Goal: Download file/media

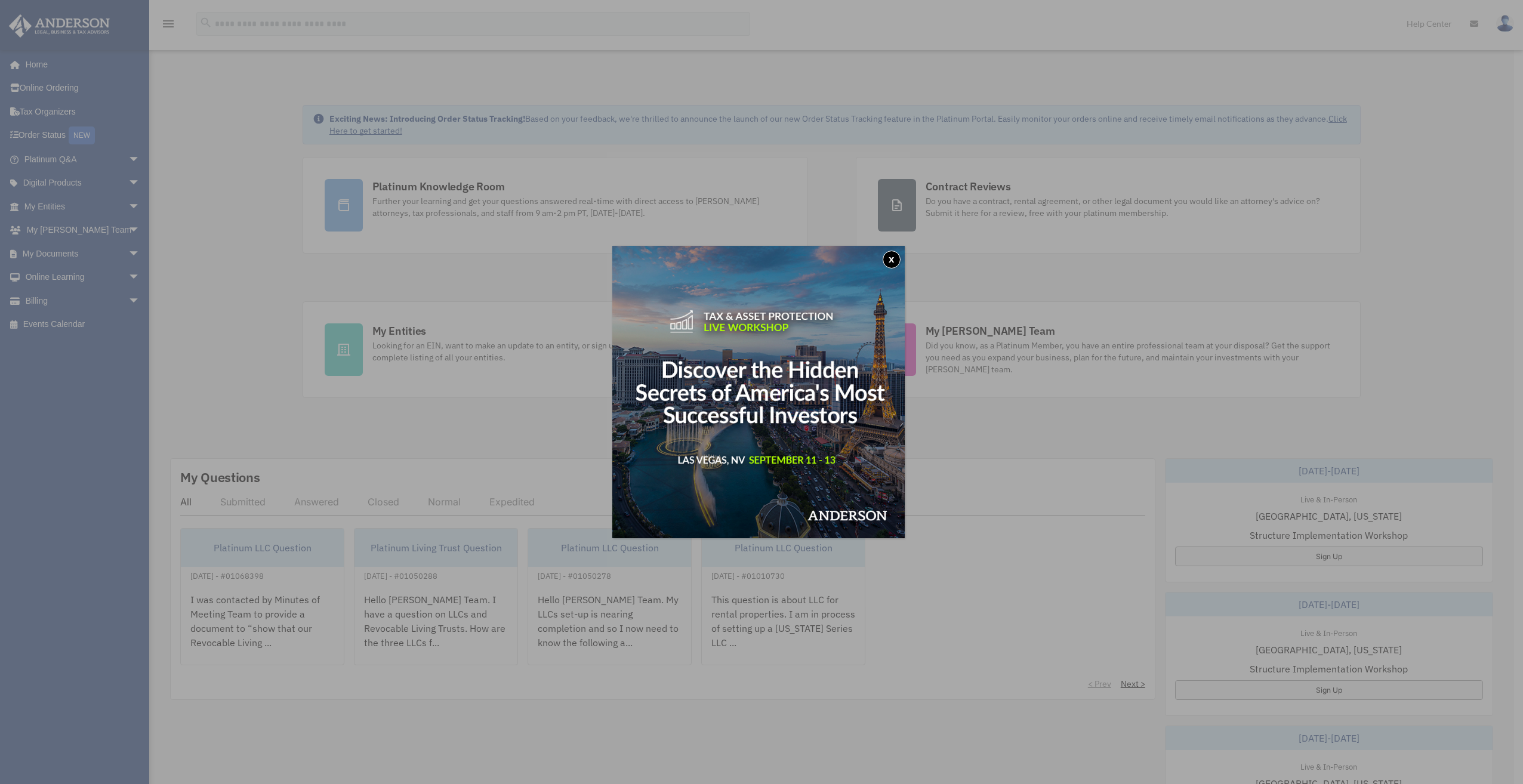
click at [898, 260] on button "x" at bounding box center [892, 260] width 18 height 18
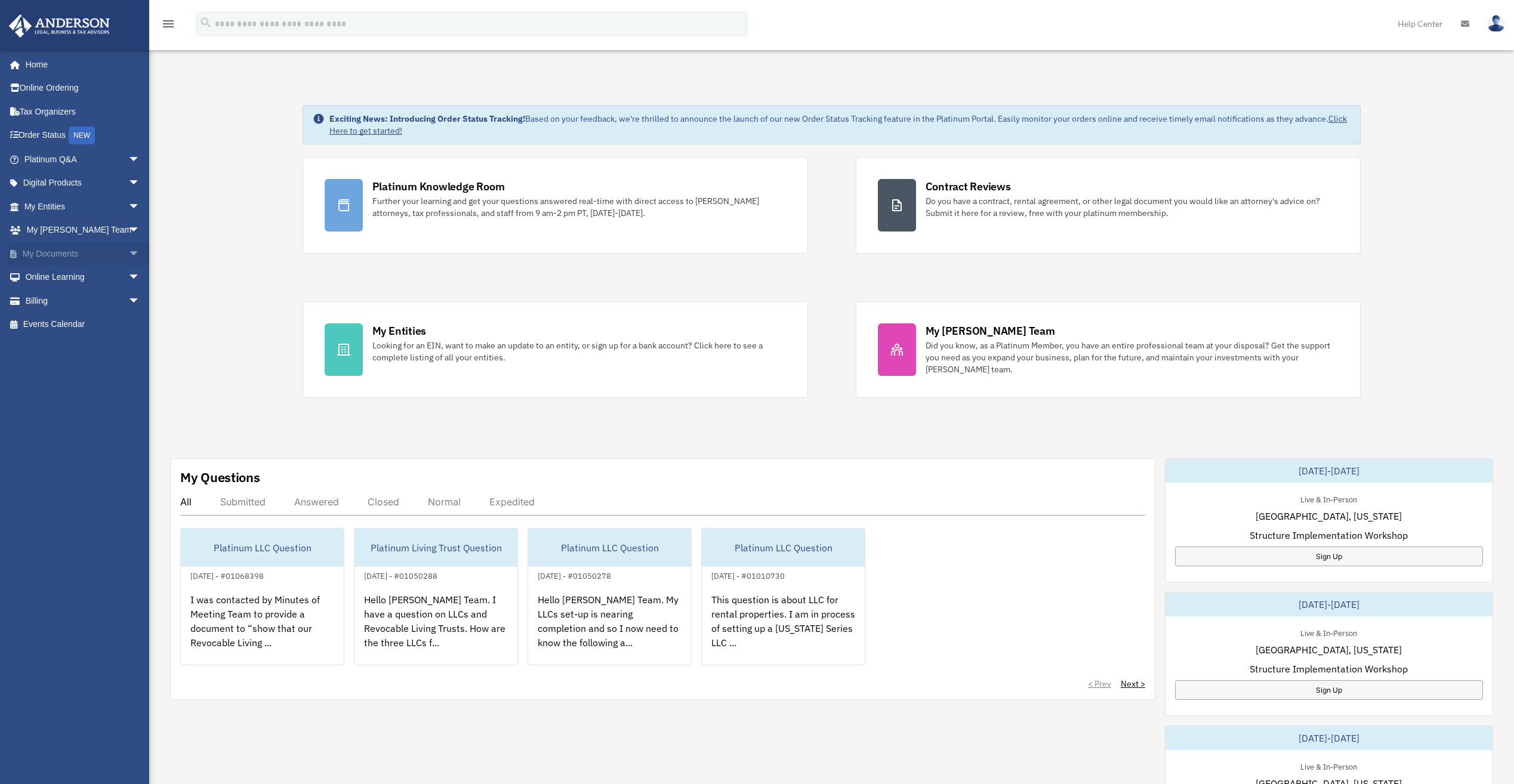
click at [128, 255] on span "arrow_drop_down" at bounding box center [140, 254] width 24 height 24
click at [66, 279] on link "Box" at bounding box center [87, 277] width 141 height 24
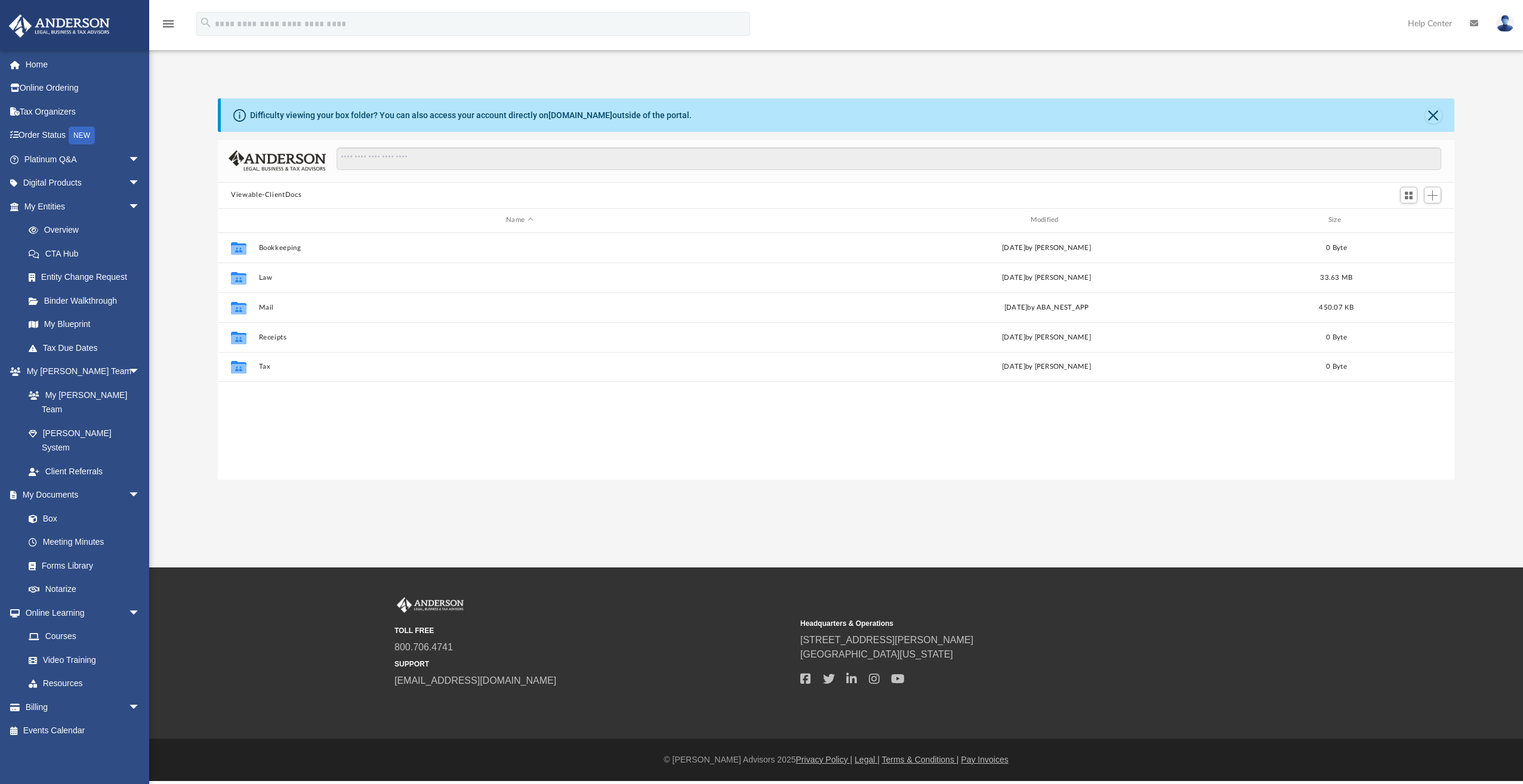
scroll to position [10, 10]
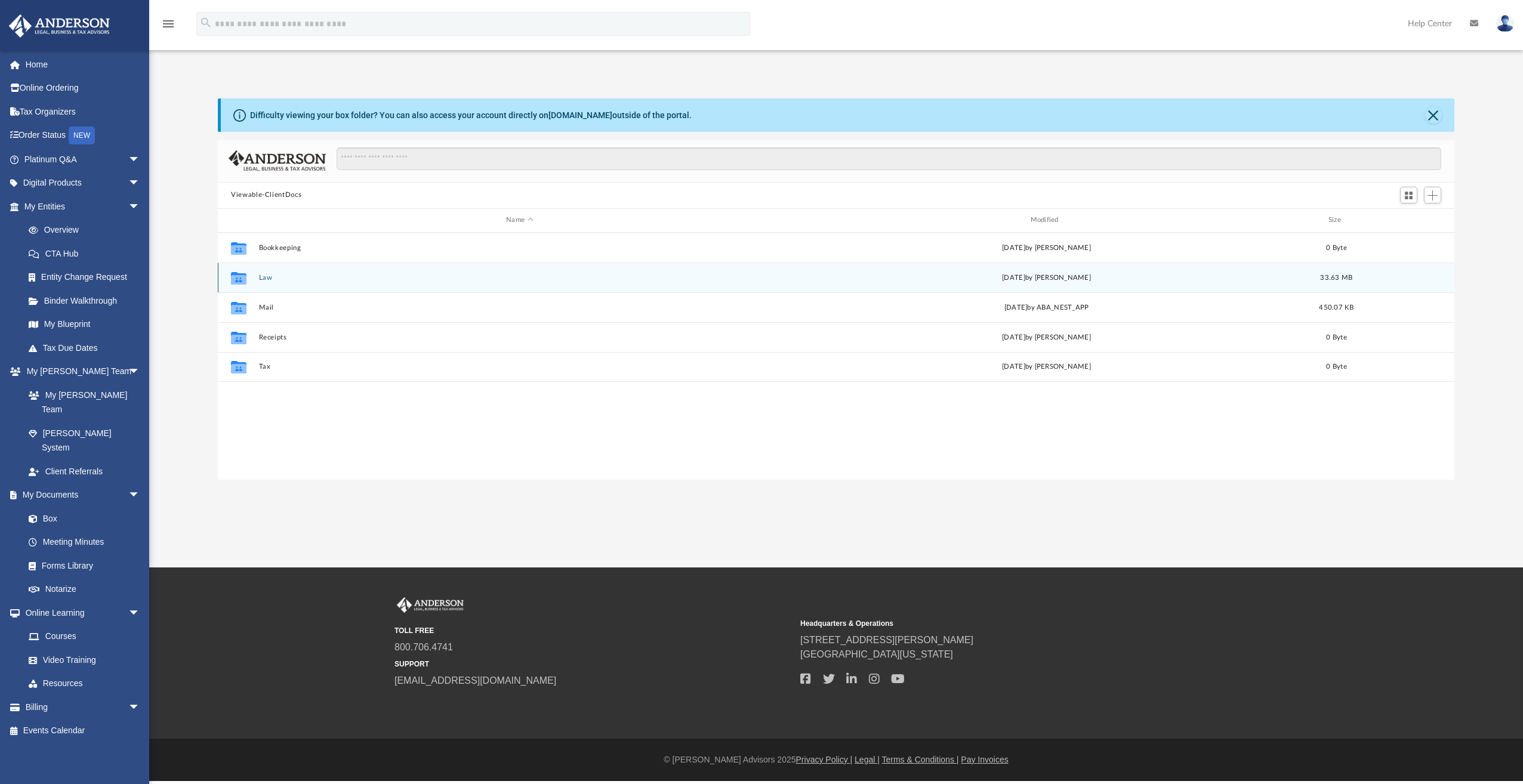
click at [266, 278] on button "Law" at bounding box center [520, 278] width 522 height 8
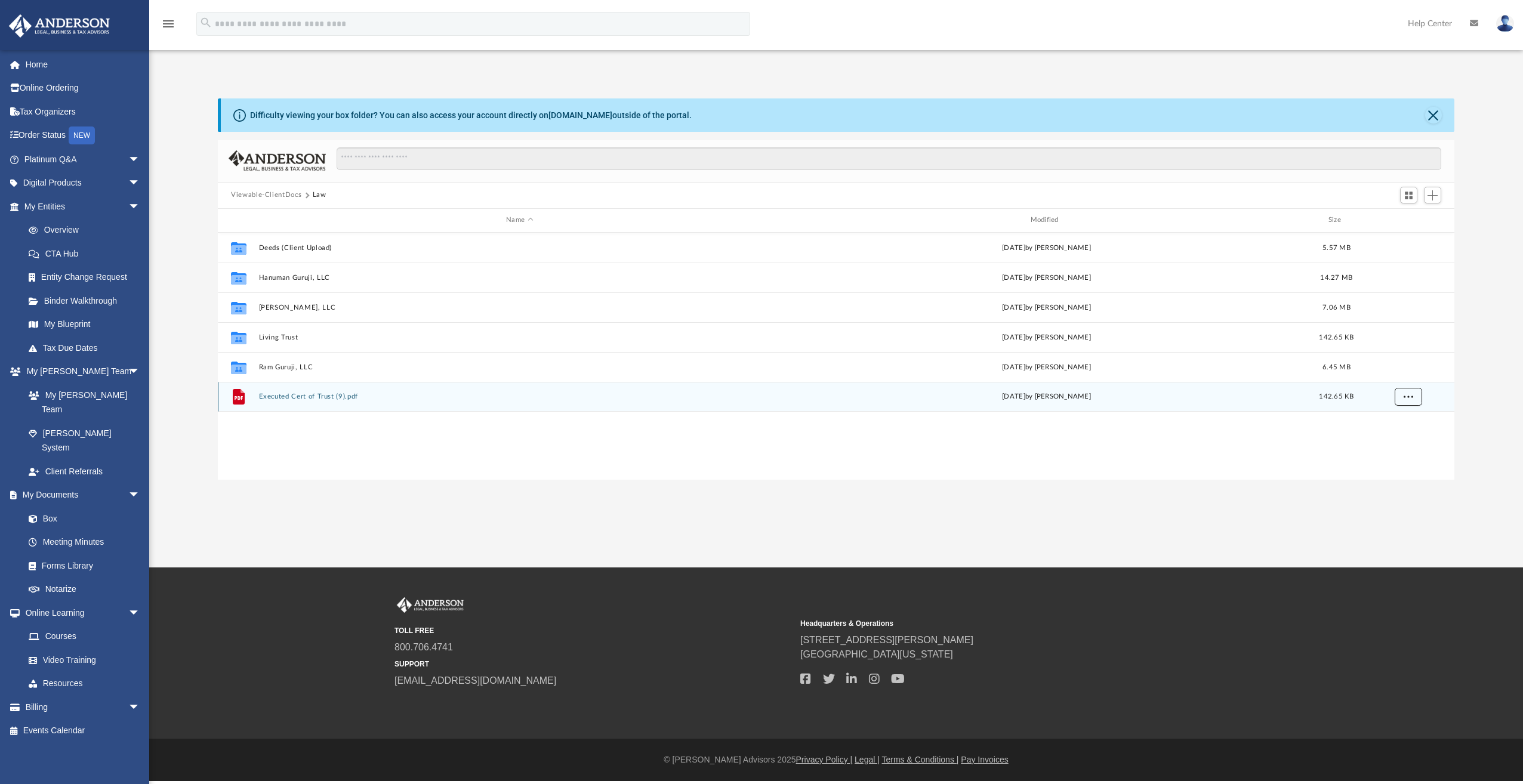
click at [1406, 396] on span "More options" at bounding box center [1408, 397] width 10 height 6
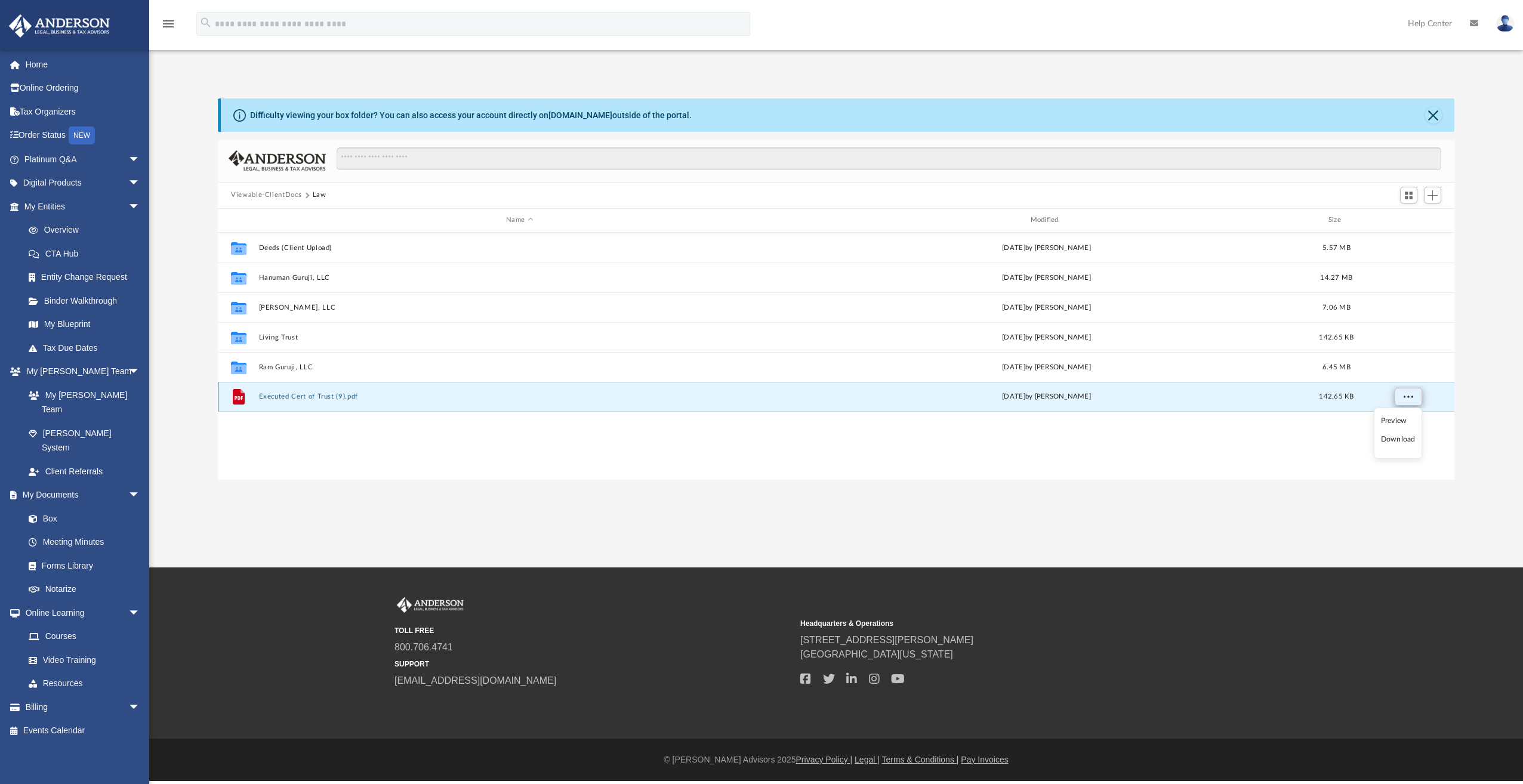
scroll to position [262, 1228]
drag, startPoint x: 317, startPoint y: 398, endPoint x: 850, endPoint y: 564, distance: 558.3
click at [850, 564] on div "App snpopat13@gmail.com Sign Out snpopat13@gmail.com Home Online Ordering Tax O…" at bounding box center [761, 284] width 1523 height 567
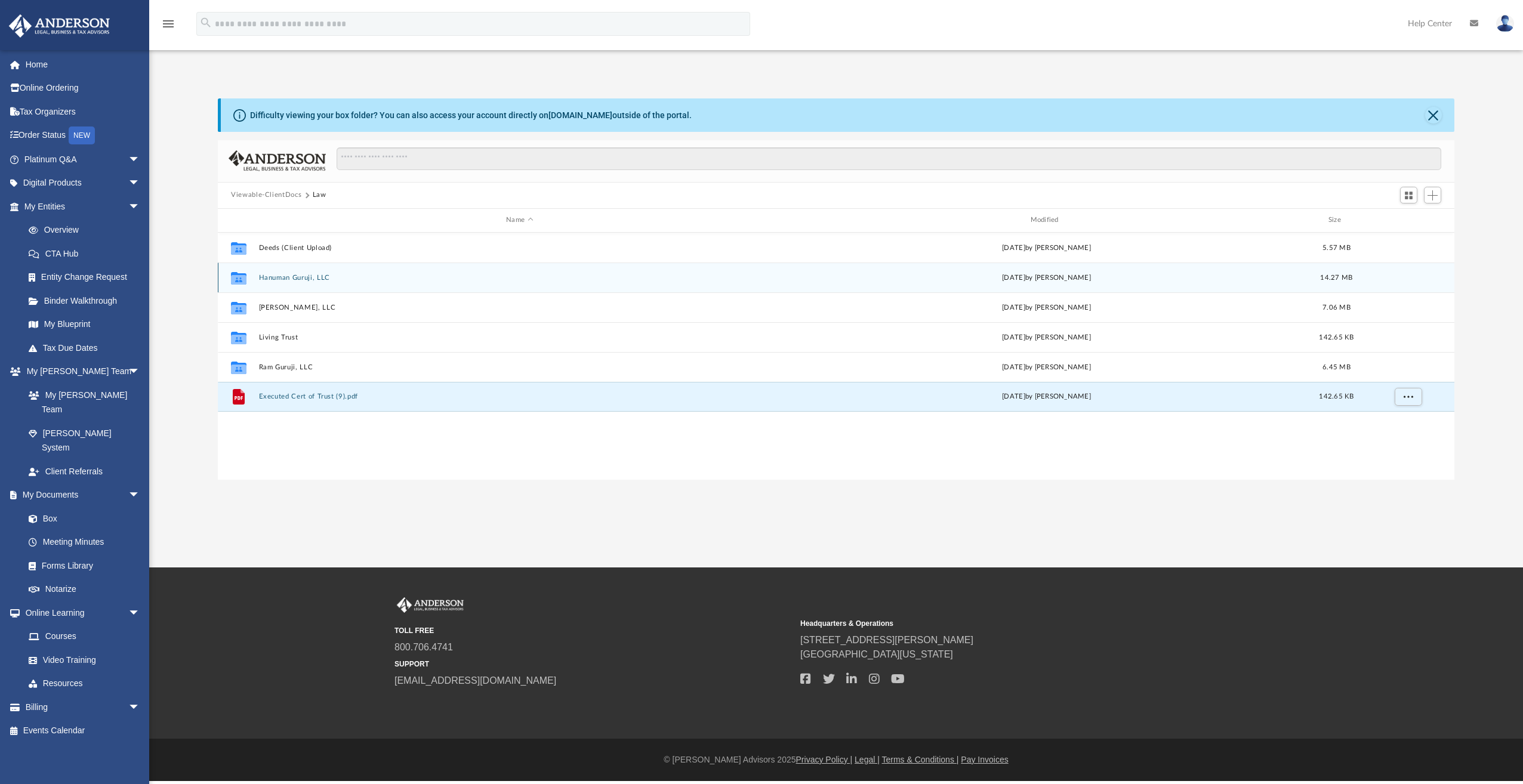
click at [275, 279] on button "Hanuman Guruji, LLC" at bounding box center [520, 278] width 522 height 8
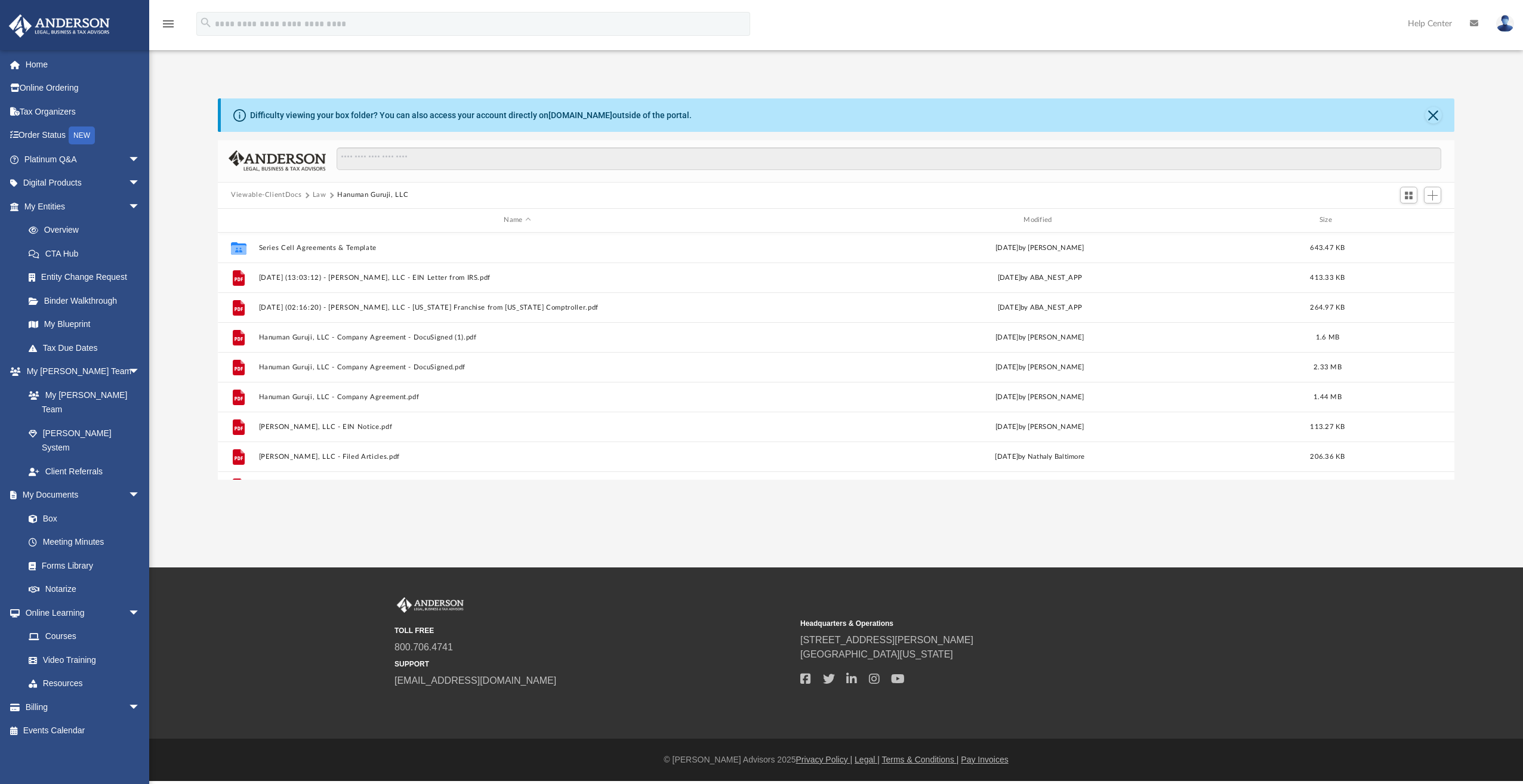
click at [321, 197] on button "Law" at bounding box center [319, 195] width 14 height 11
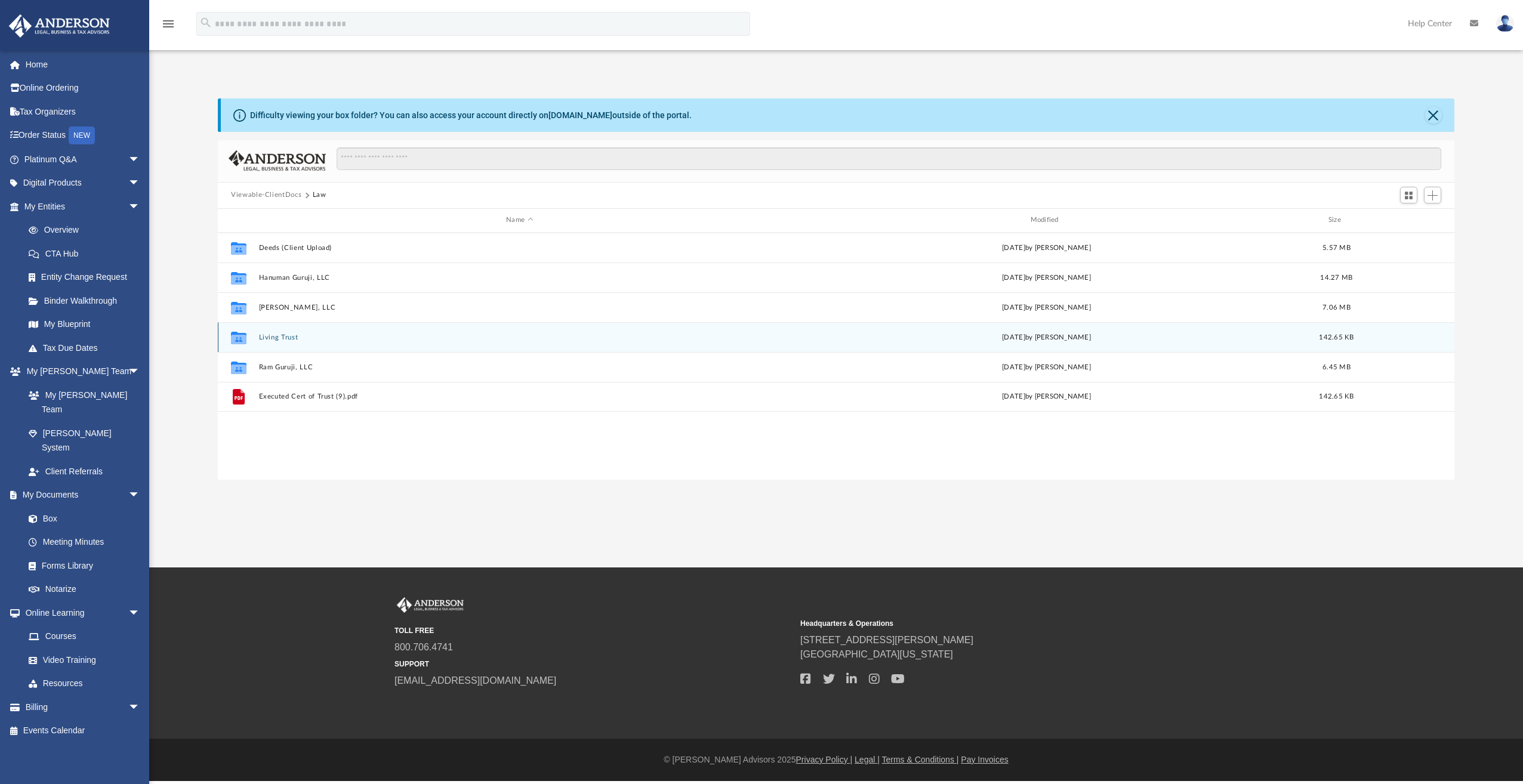
click at [291, 339] on button "Living Trust" at bounding box center [520, 337] width 522 height 8
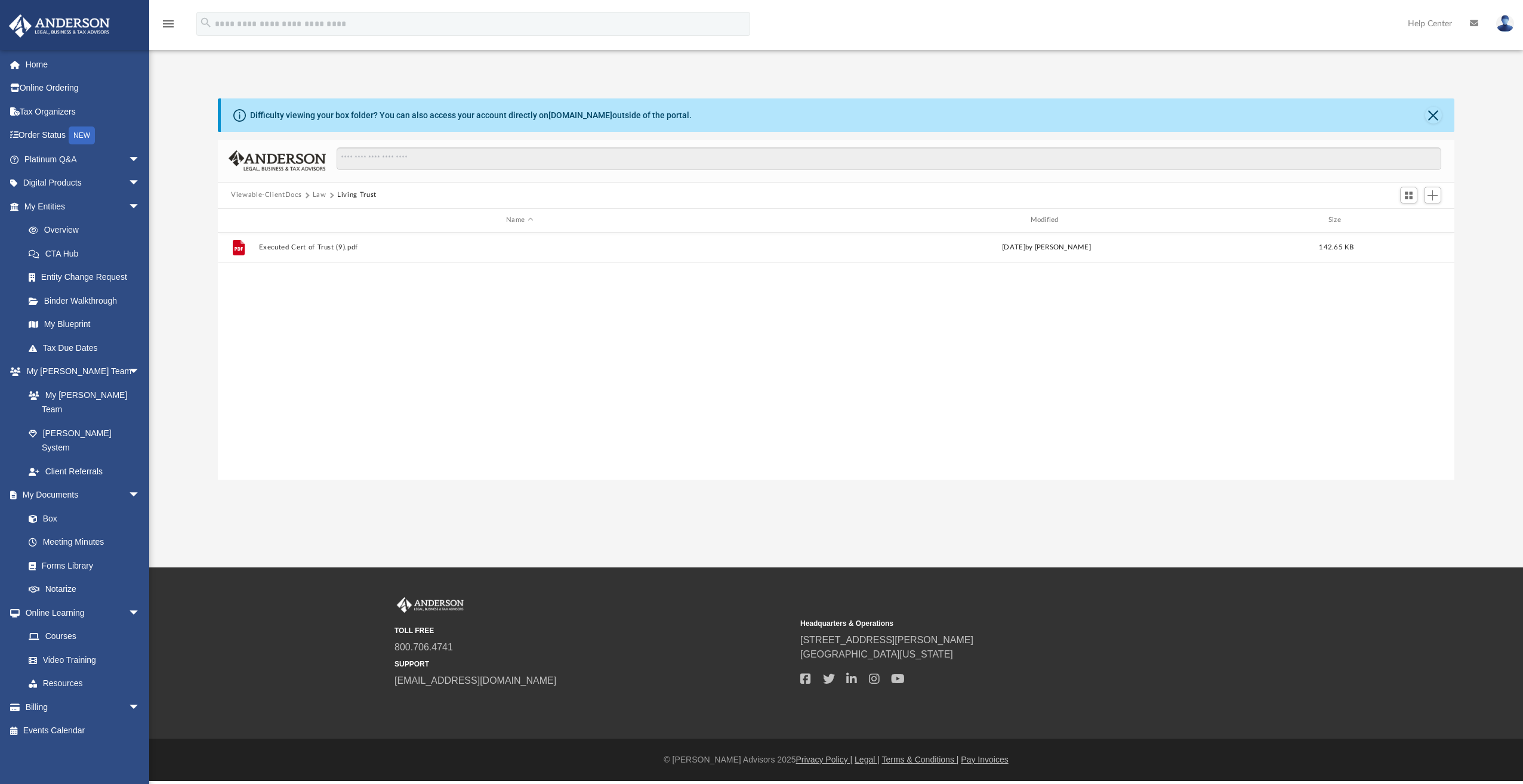
click at [320, 199] on button "Law" at bounding box center [319, 195] width 14 height 11
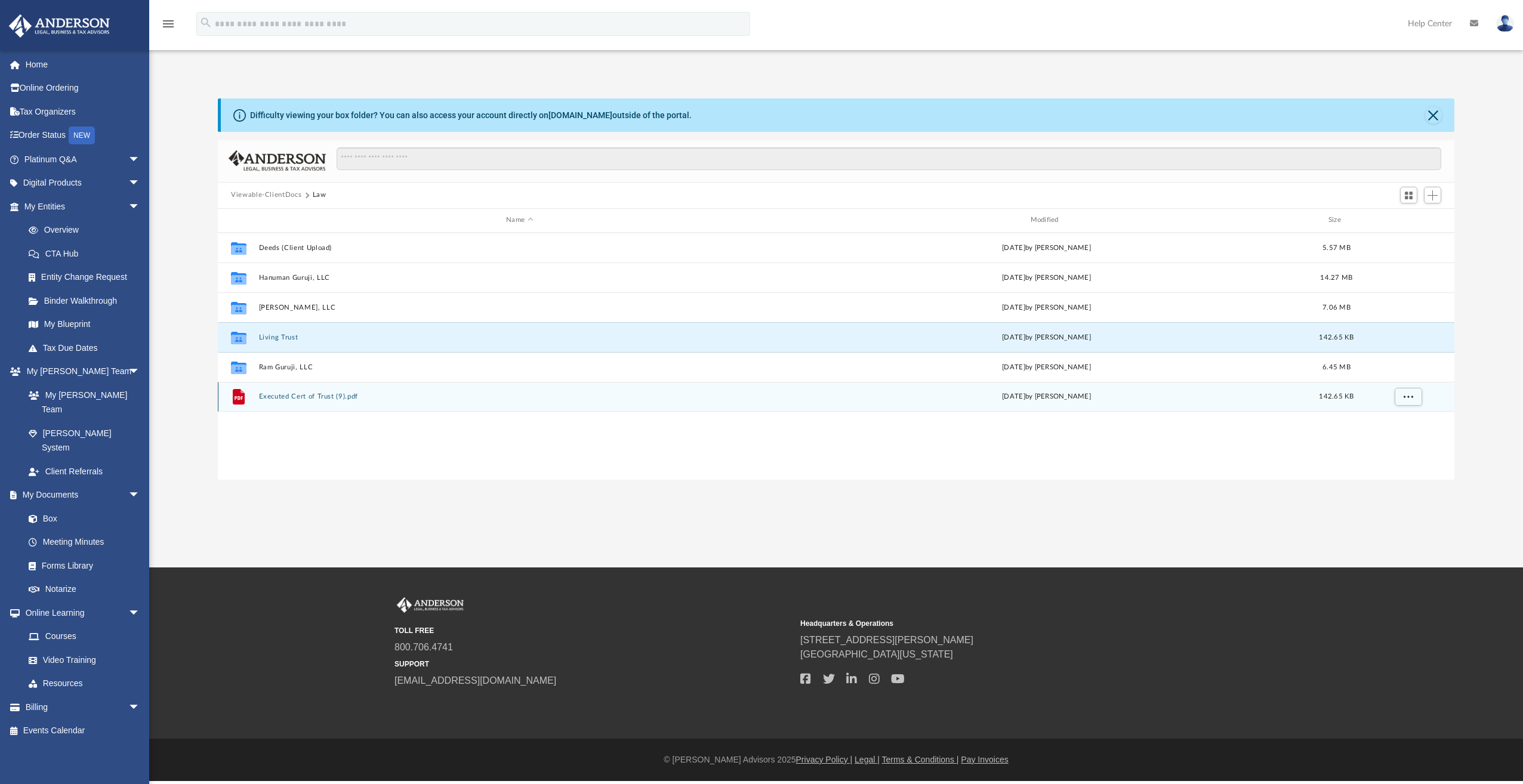
drag, startPoint x: 308, startPoint y: 339, endPoint x: 1411, endPoint y: 386, distance: 1104.0
click at [1411, 386] on div "grid" at bounding box center [1407, 396] width 84 height 23
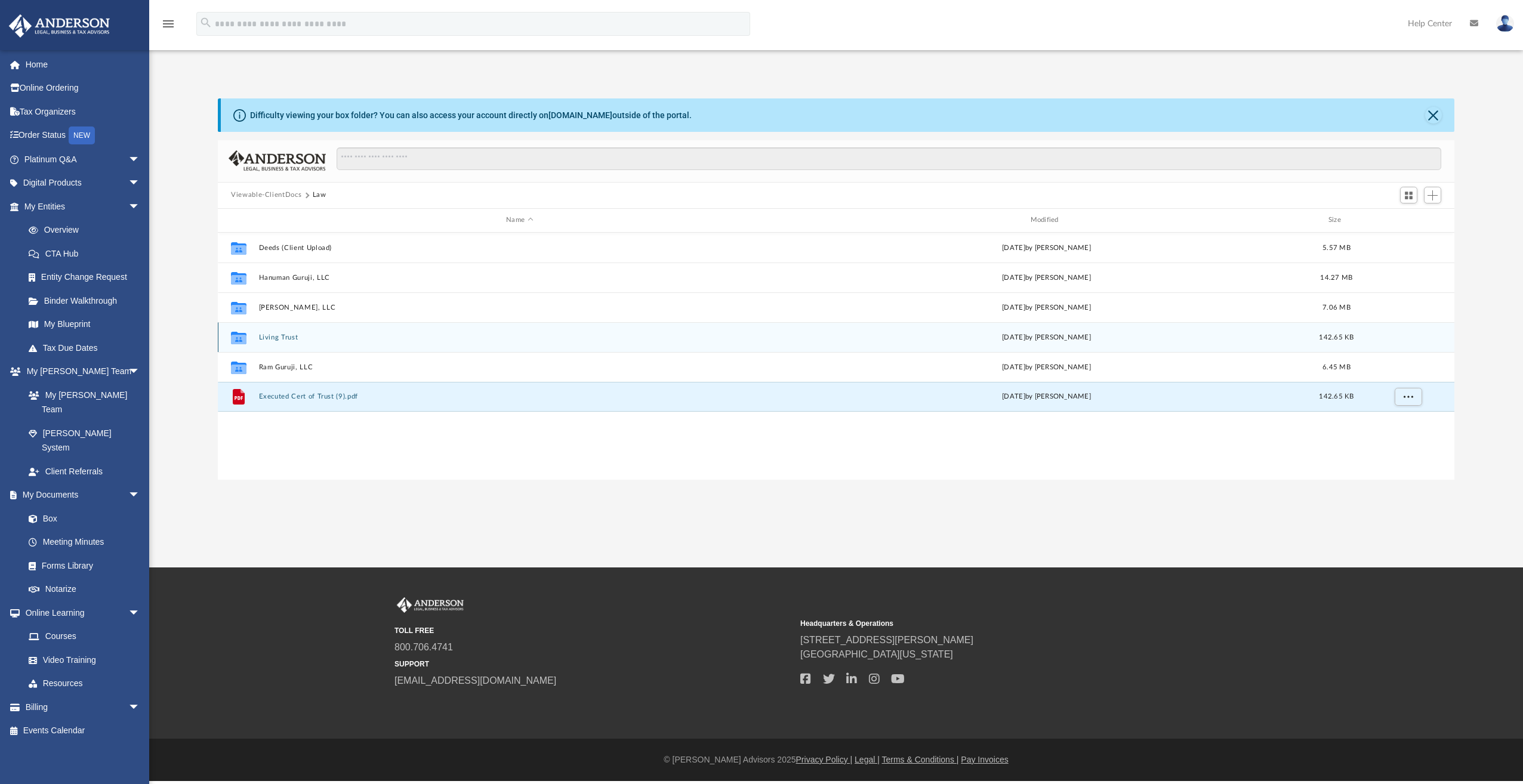
click at [1418, 344] on div "Collaborated Folder Living Trust Thu Aug 7 2025 by Nilesh Popat 142.65 KB" at bounding box center [836, 337] width 1236 height 30
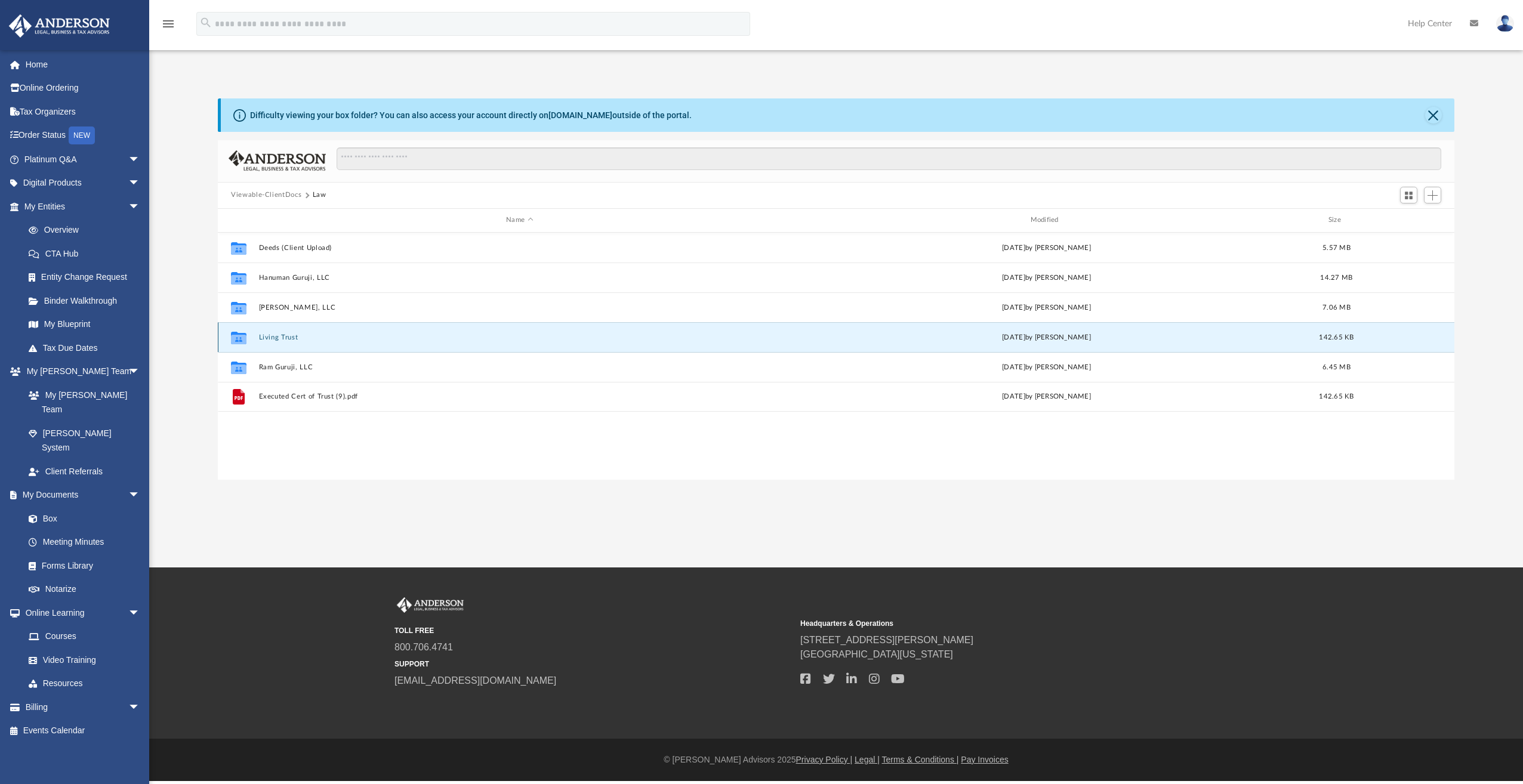
click at [1408, 340] on div "Collaborated Folder Living Trust Thu Aug 7 2025 by Nilesh Popat 142.65 KB" at bounding box center [836, 337] width 1236 height 30
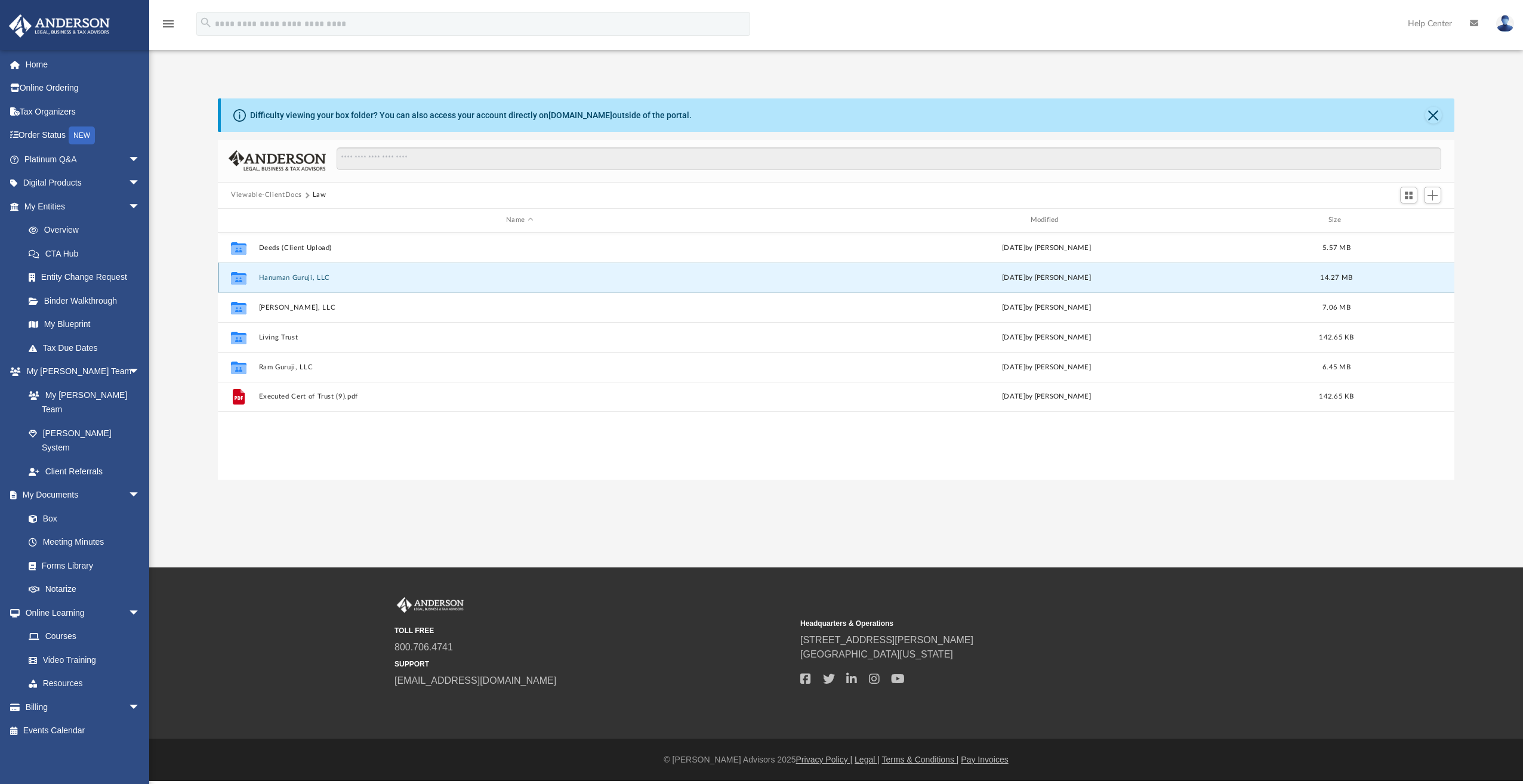
click at [295, 276] on button "Hanuman Guruji, LLC" at bounding box center [520, 278] width 522 height 8
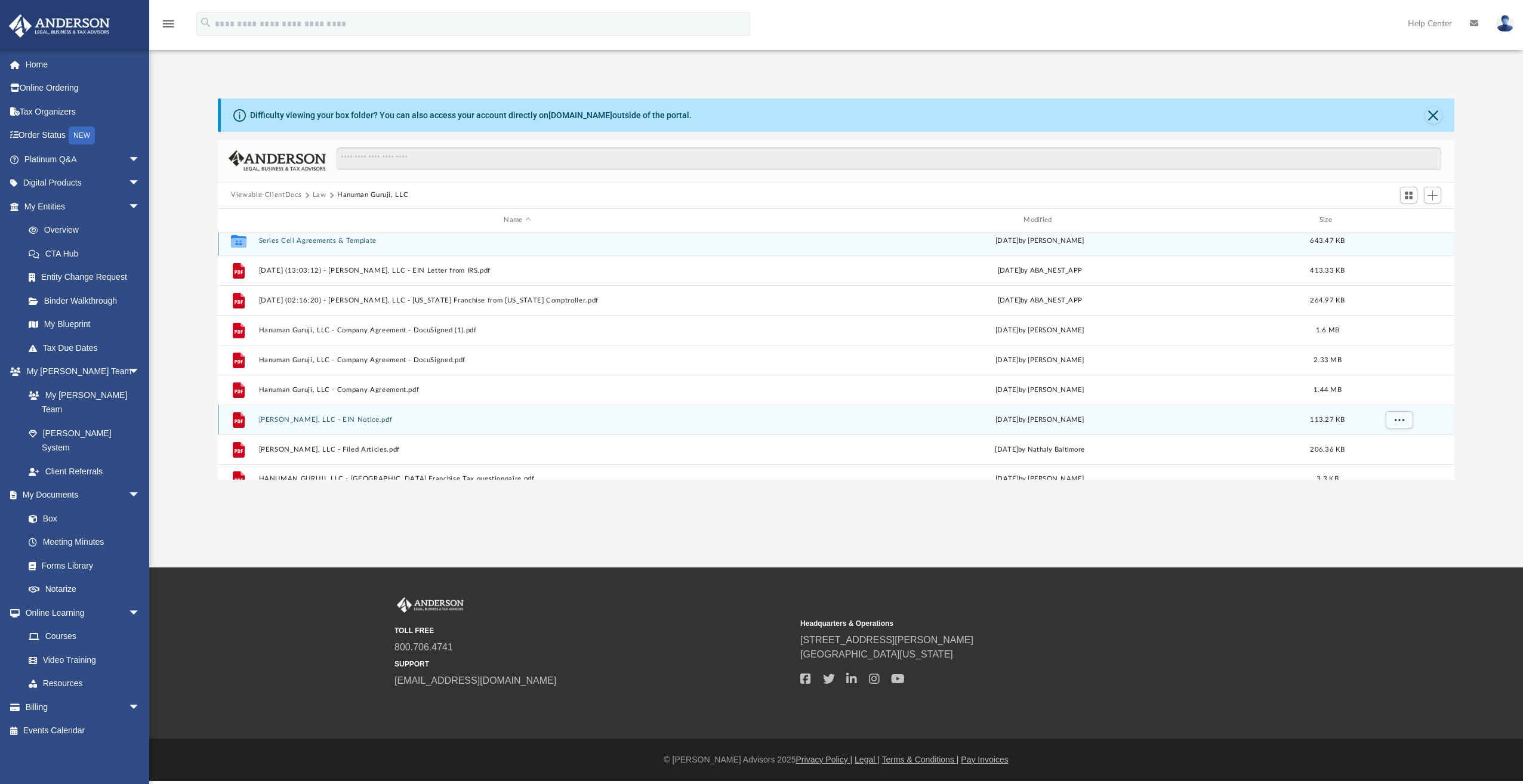
scroll to position [0, 0]
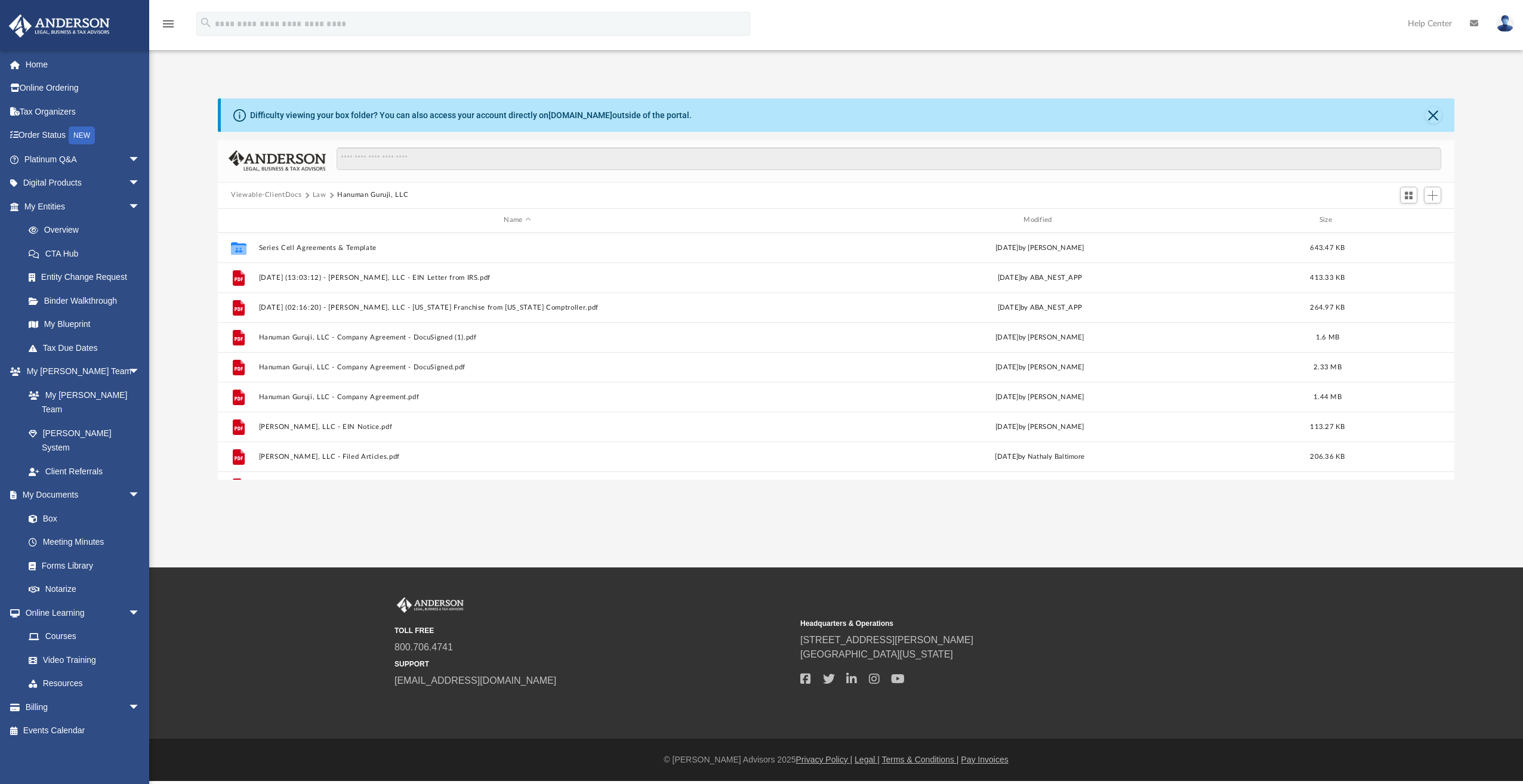
click at [316, 194] on button "Law" at bounding box center [319, 195] width 14 height 11
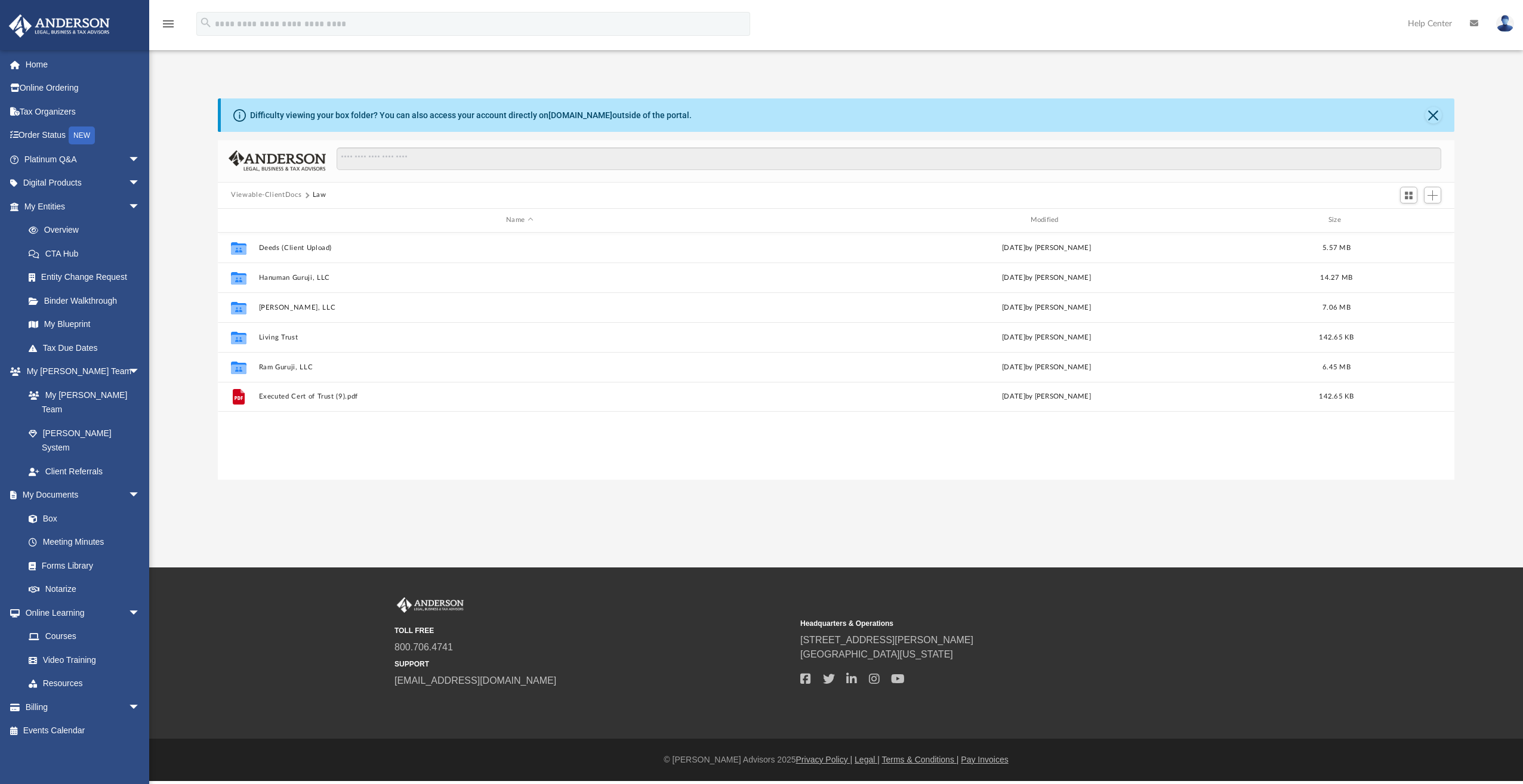
click at [282, 199] on button "Viewable-ClientDocs" at bounding box center [266, 195] width 70 height 11
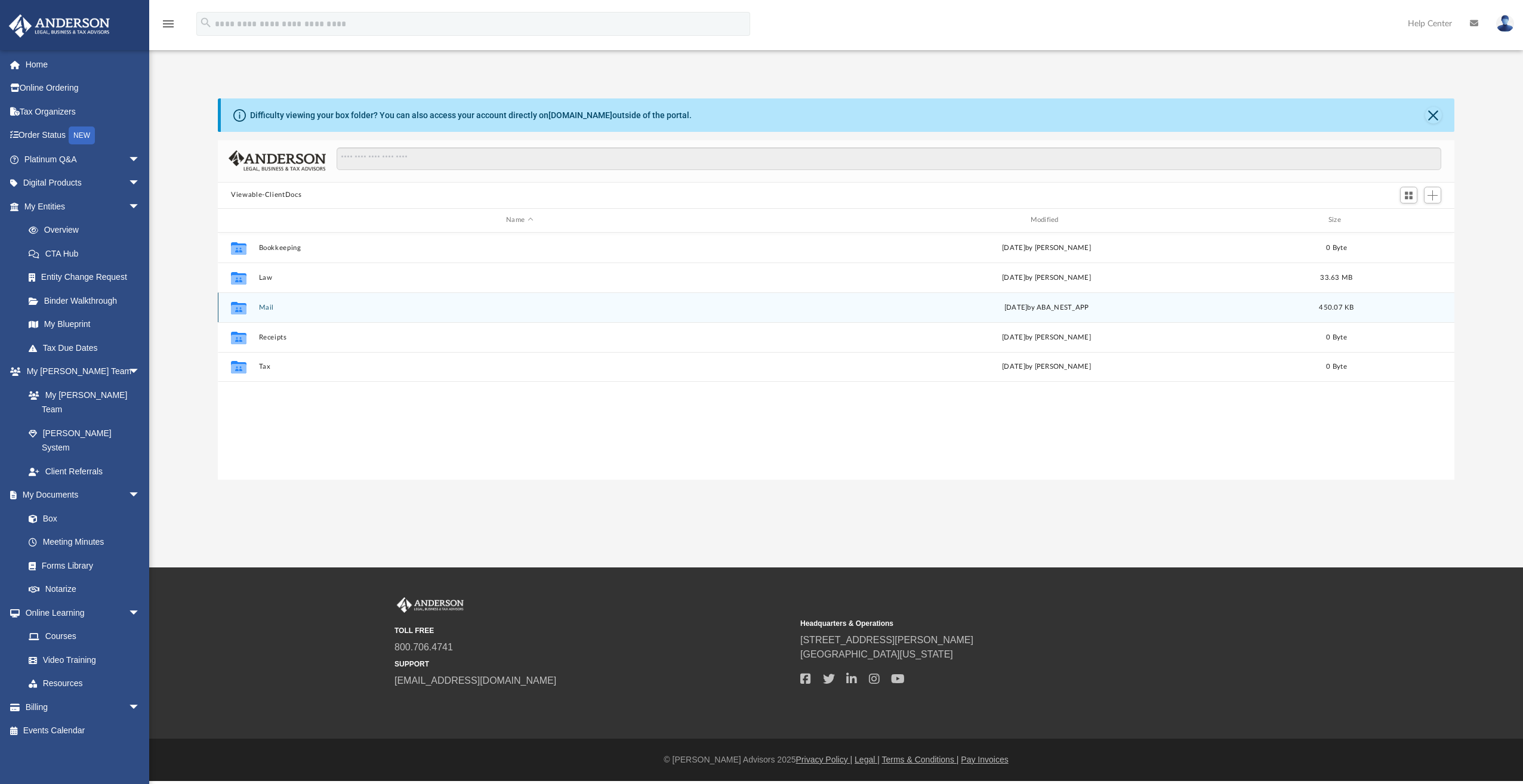
click at [268, 312] on div "Collaborated Folder Mail Sat Aug 9 2025 by ABA_NEST_APP 450.07 KB" at bounding box center [836, 307] width 1236 height 30
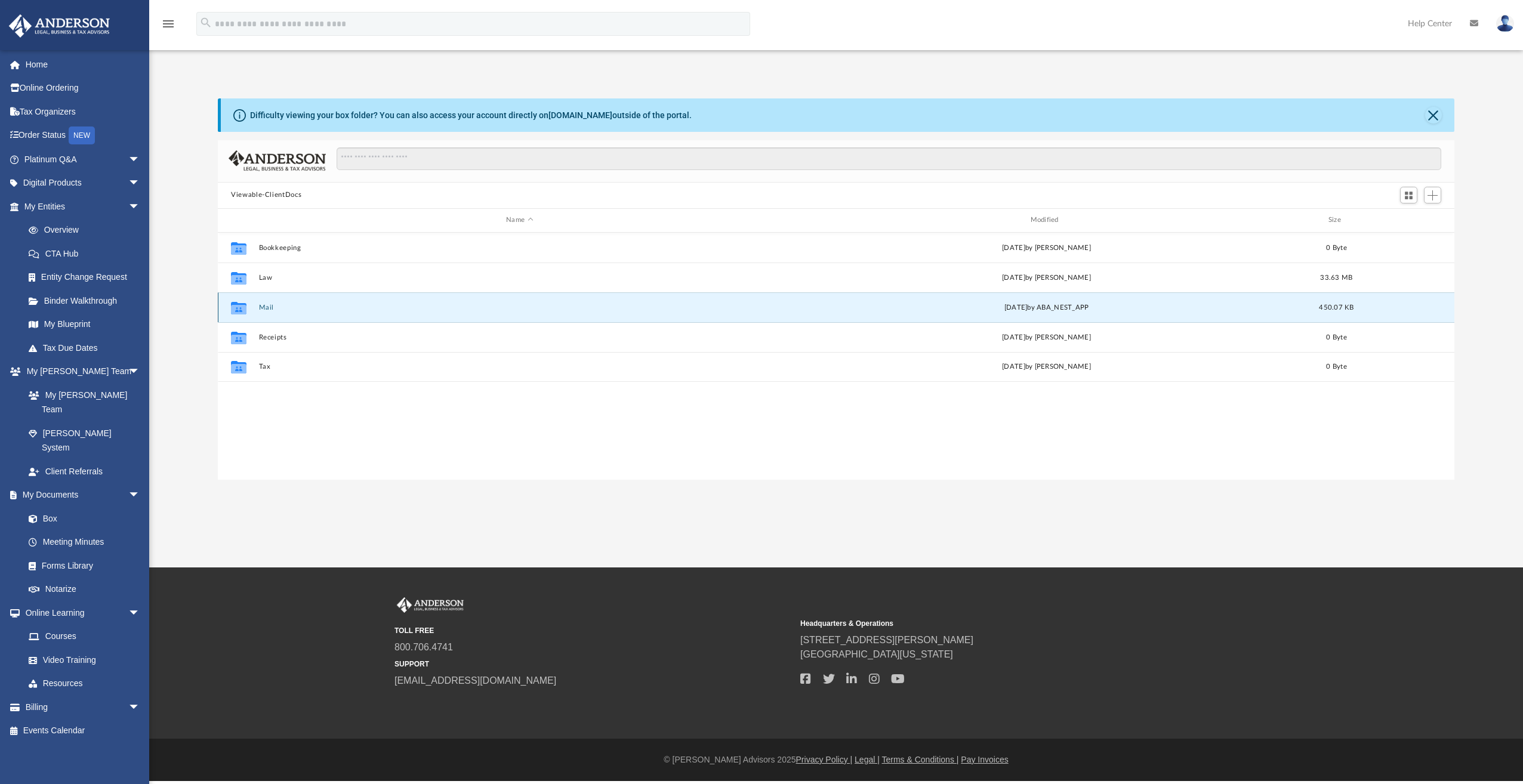
click at [264, 304] on button "Mail" at bounding box center [520, 308] width 522 height 8
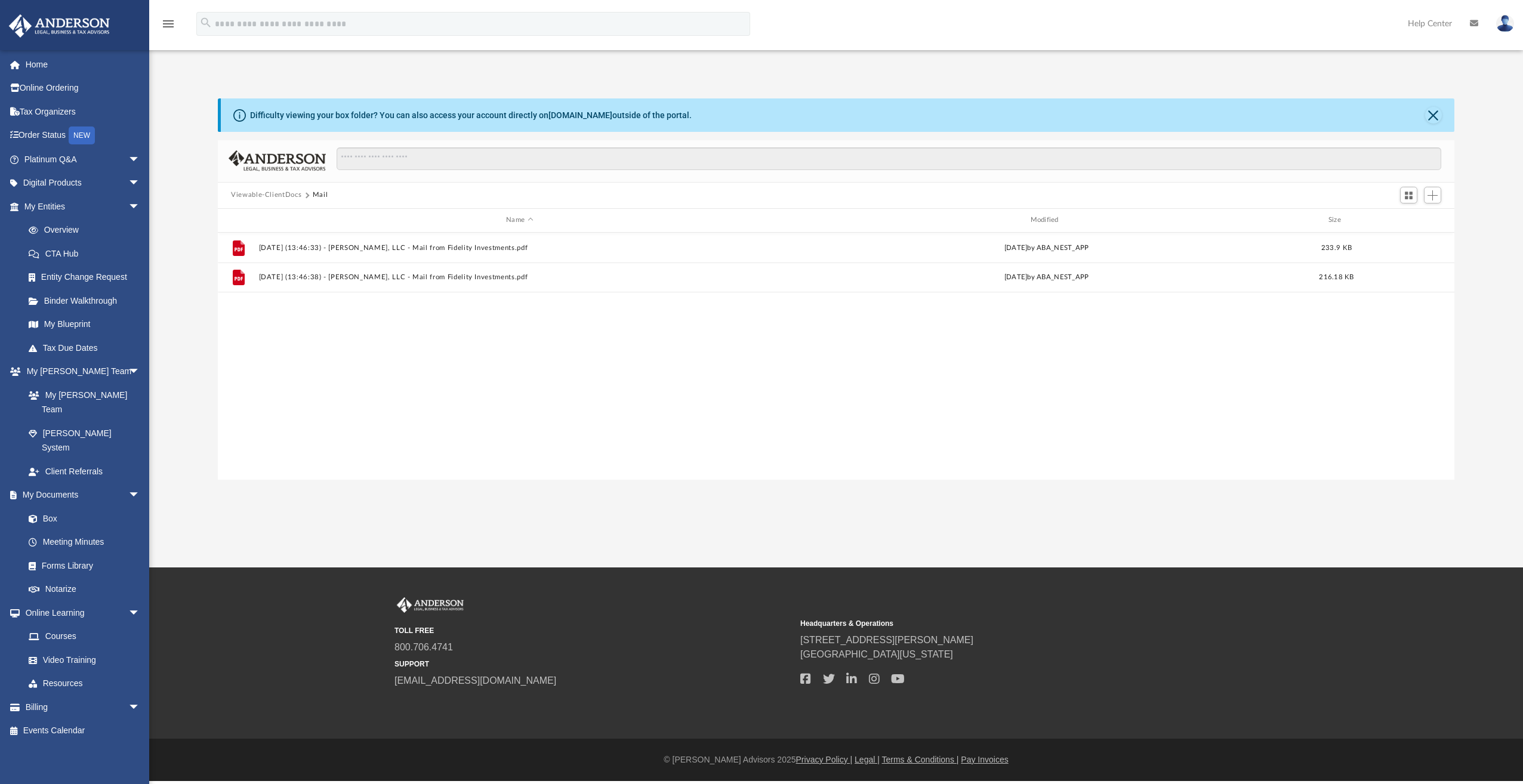
click at [284, 195] on button "Viewable-ClientDocs" at bounding box center [266, 195] width 70 height 11
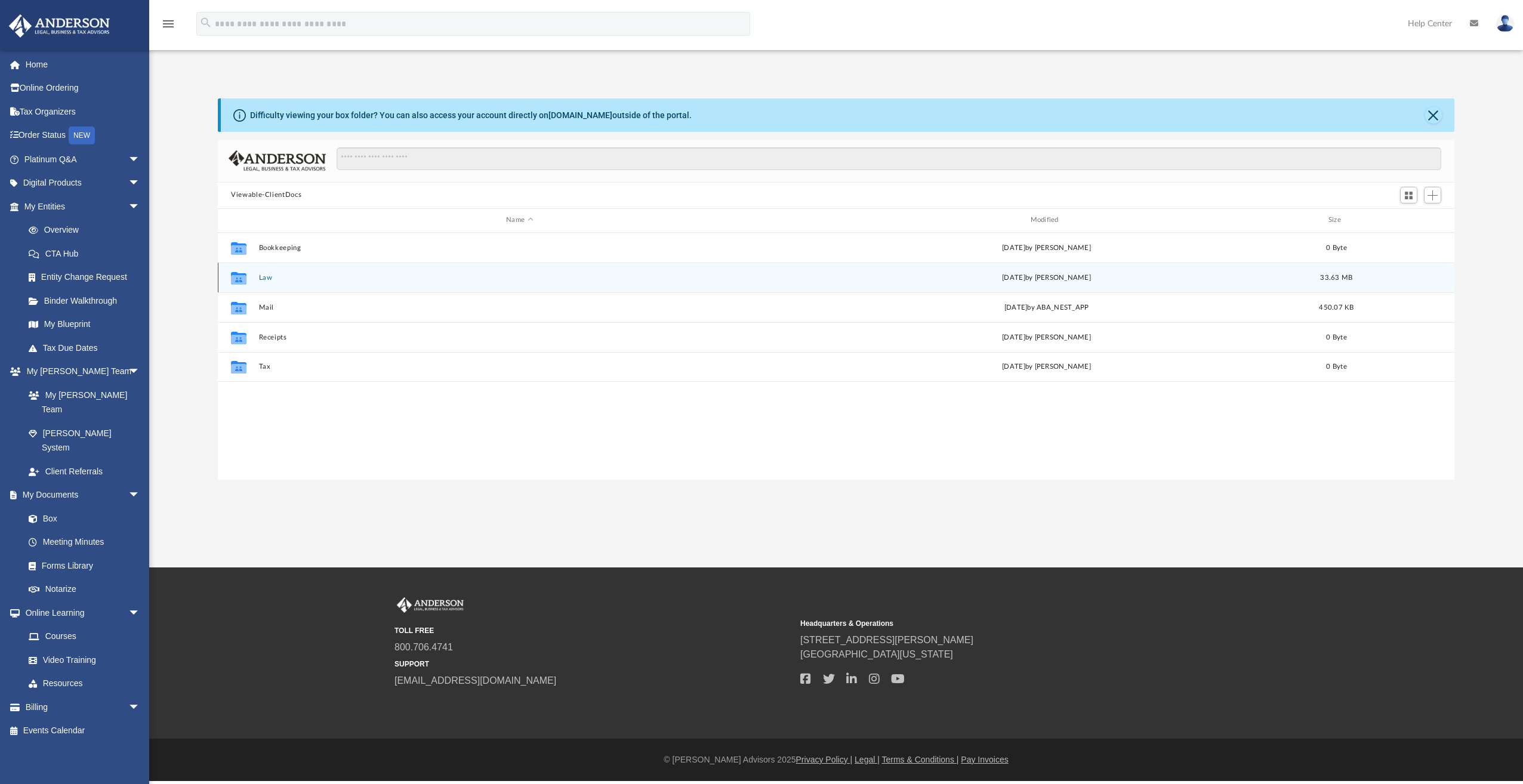
click at [268, 271] on div "Collaborated Folder Law Thu Aug 7 2025 by Mercy Solon 33.63 MB" at bounding box center [836, 277] width 1236 height 30
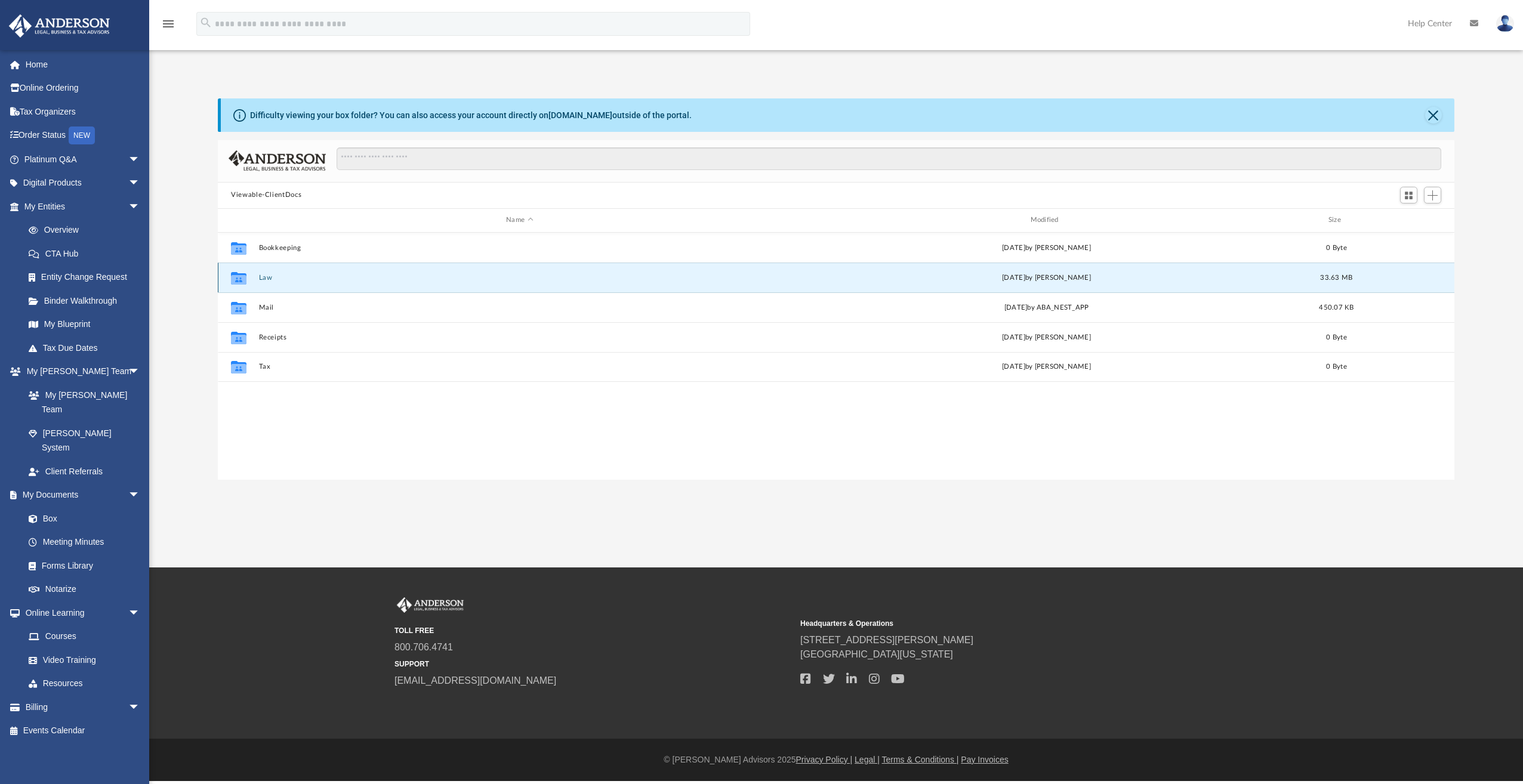
click at [268, 278] on button "Law" at bounding box center [520, 278] width 522 height 8
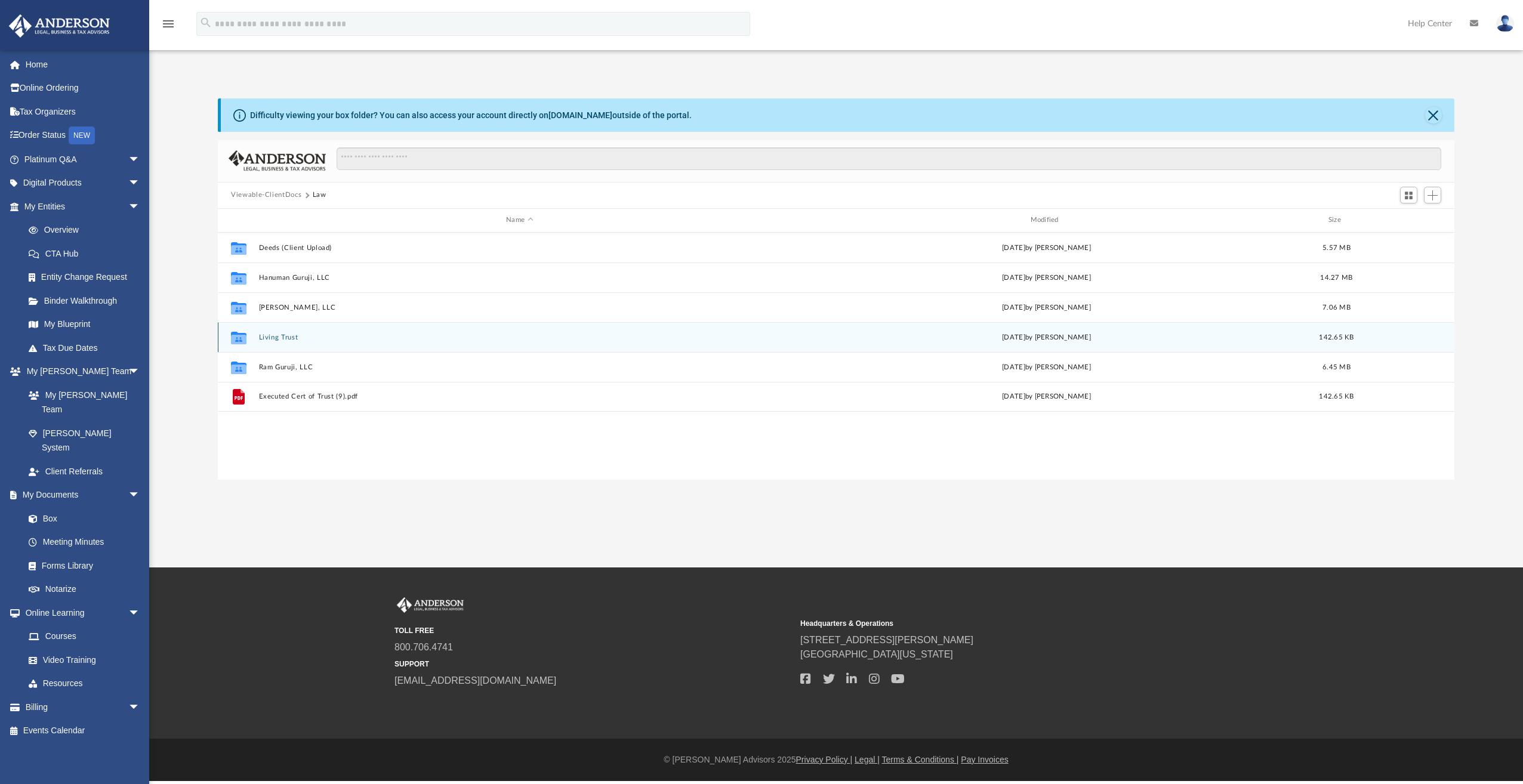
click at [273, 336] on button "Living Trust" at bounding box center [520, 337] width 522 height 8
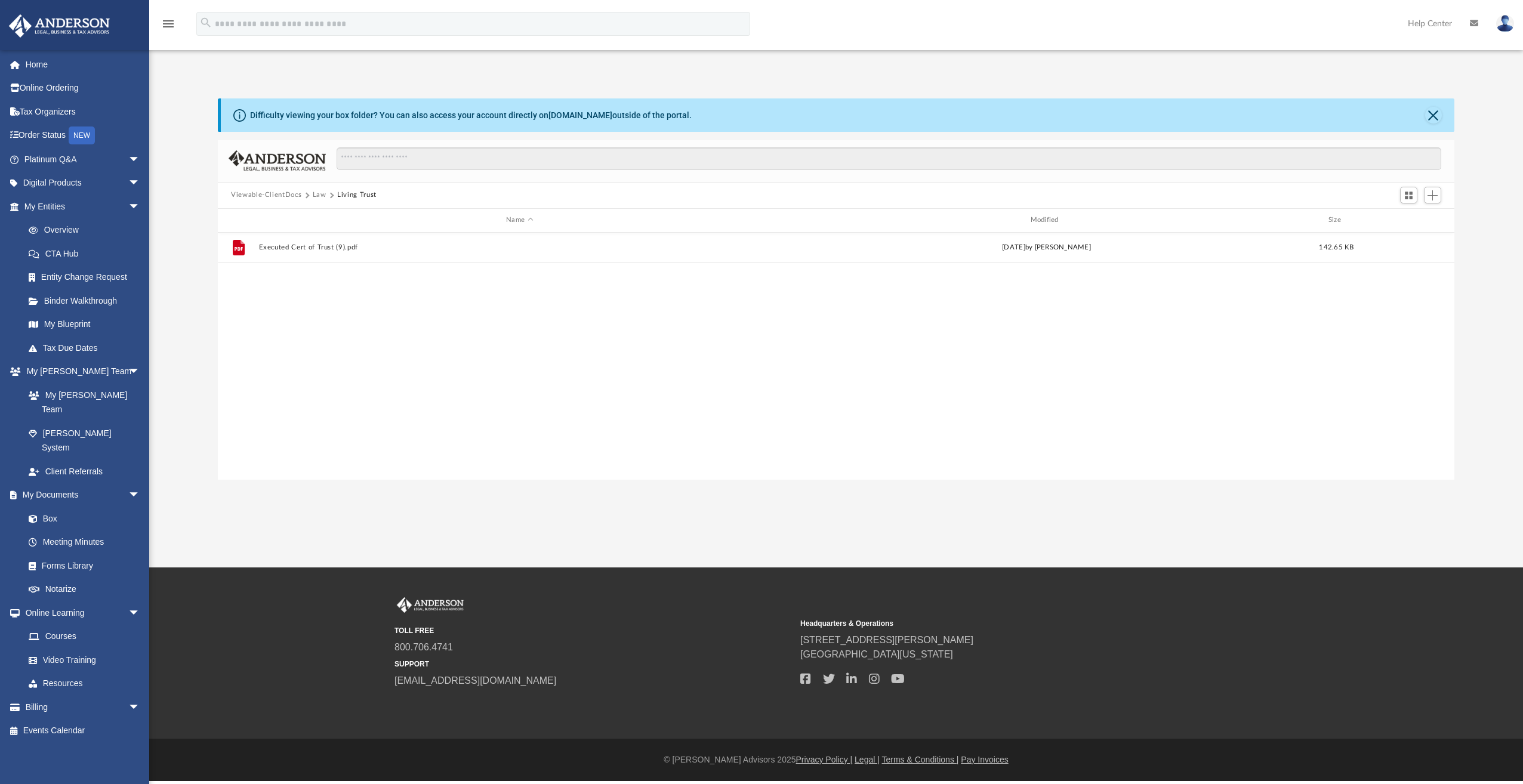
click at [322, 193] on button "Law" at bounding box center [319, 195] width 14 height 11
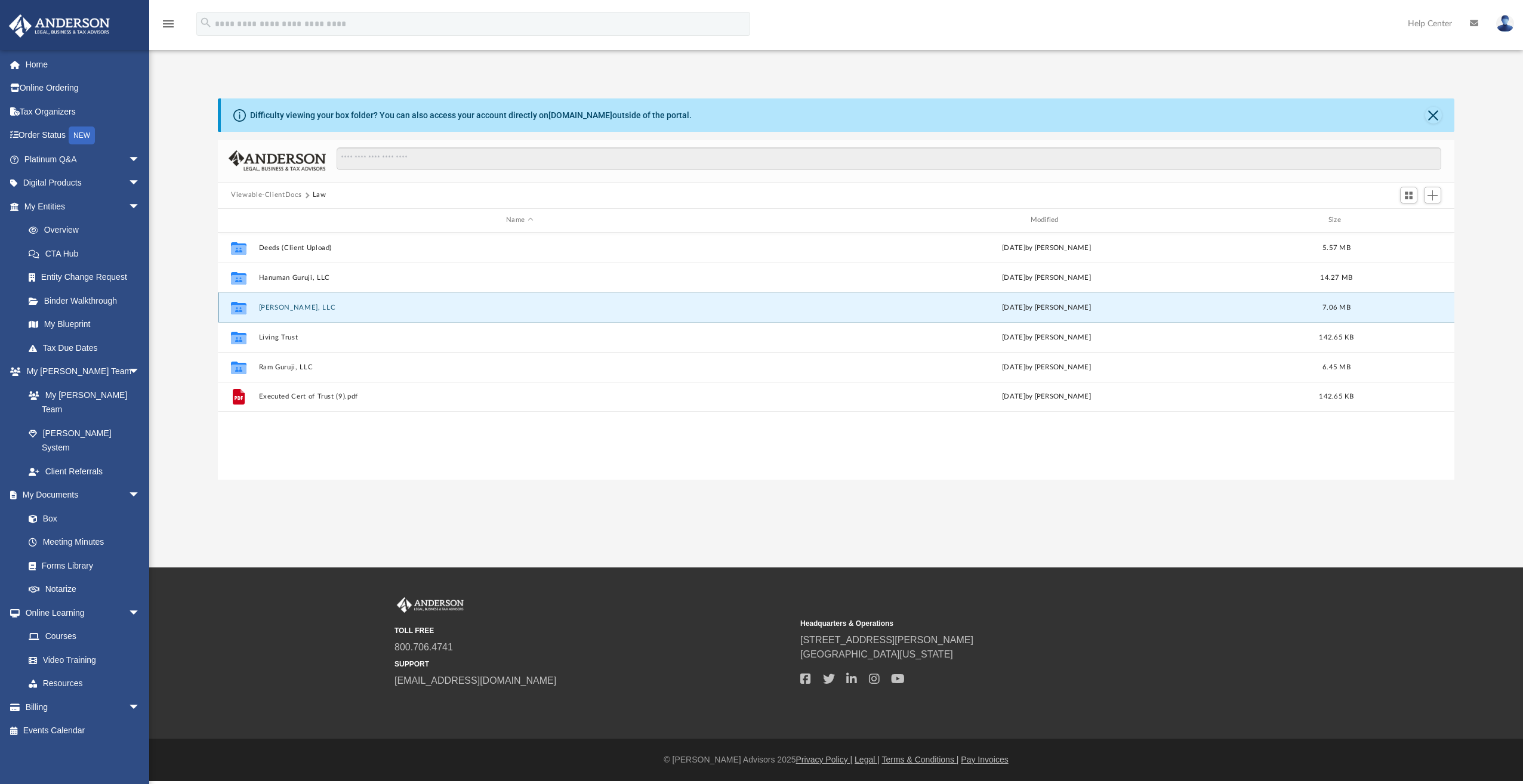
click at [282, 304] on button "Krishna Guruji, LLC" at bounding box center [520, 308] width 522 height 8
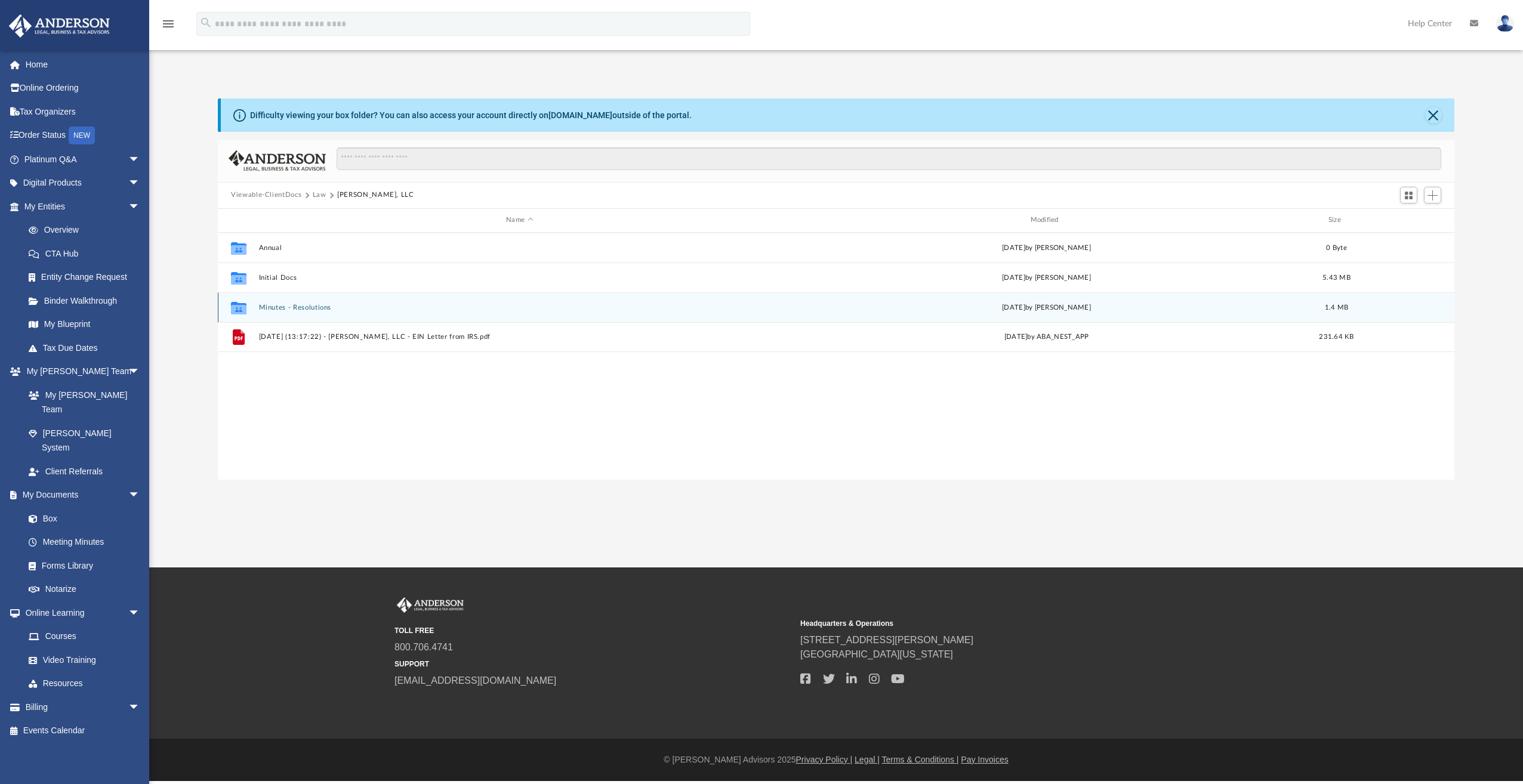
click at [310, 309] on button "Minutes - Resolutions" at bounding box center [520, 308] width 522 height 8
click at [431, 306] on button "2025.08.01 - Krishna Guruji, LLC - Special Members Meeting - DocuSigned.pdf" at bounding box center [520, 308] width 522 height 8
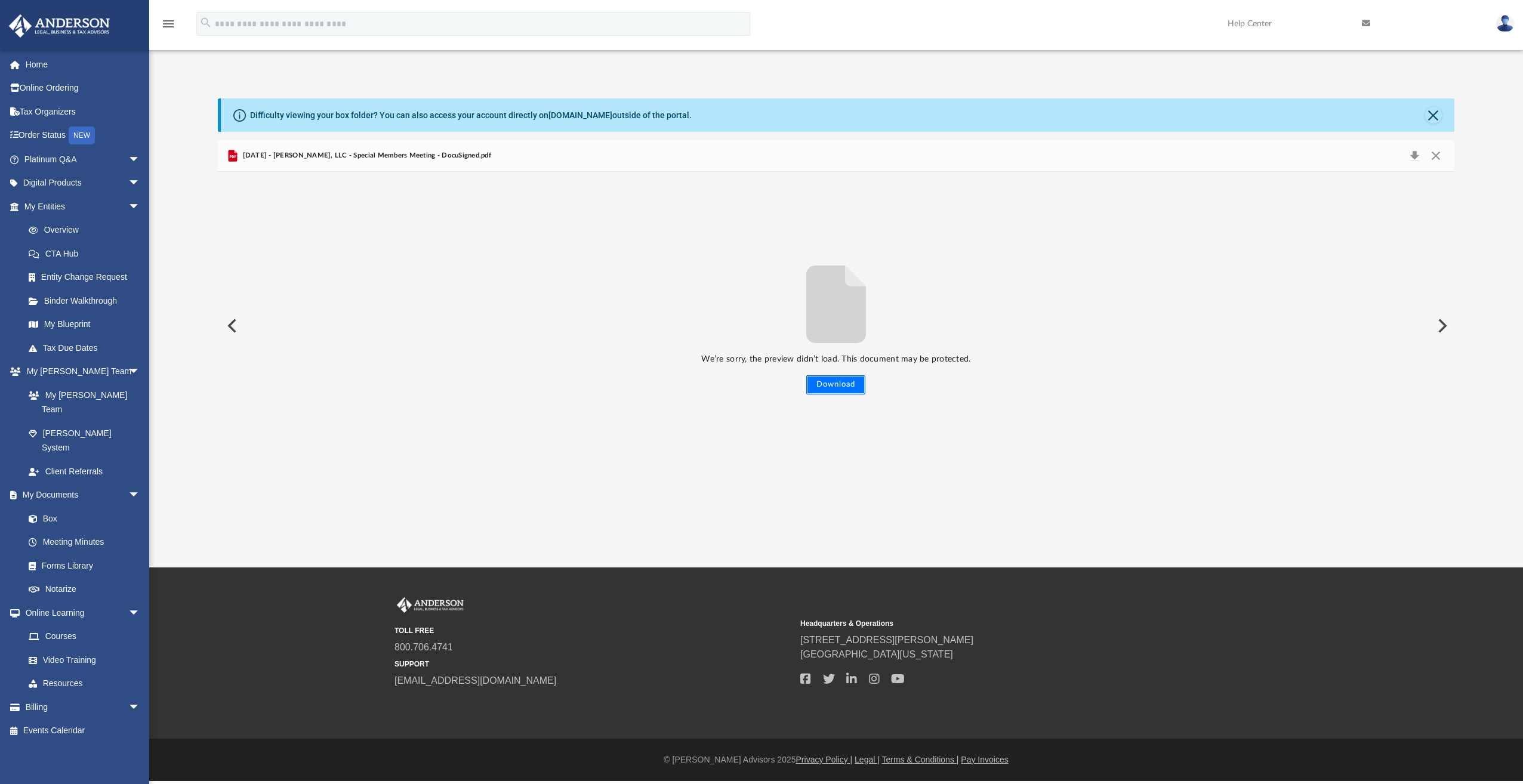
click at [841, 382] on button "Download" at bounding box center [836, 385] width 59 height 19
click at [1509, 31] on link at bounding box center [1505, 23] width 36 height 52
click at [1279, 103] on link "Logout" at bounding box center [1326, 104] width 119 height 24
